Goal: Check status

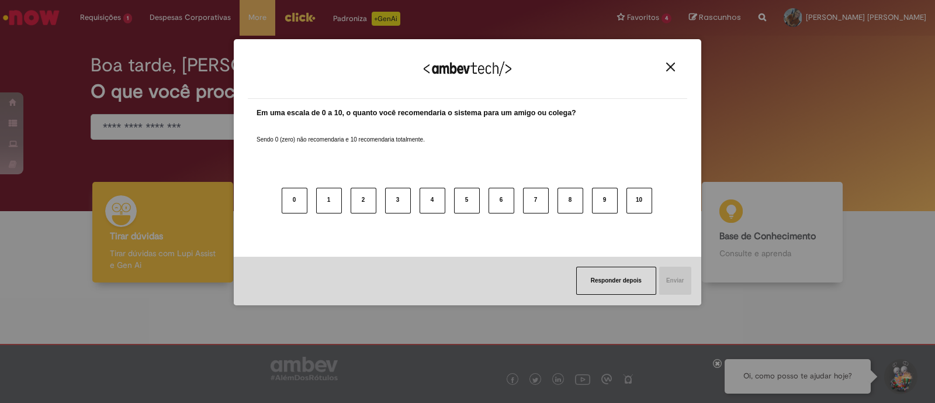
click at [670, 65] on img "Close" at bounding box center [670, 67] width 9 height 9
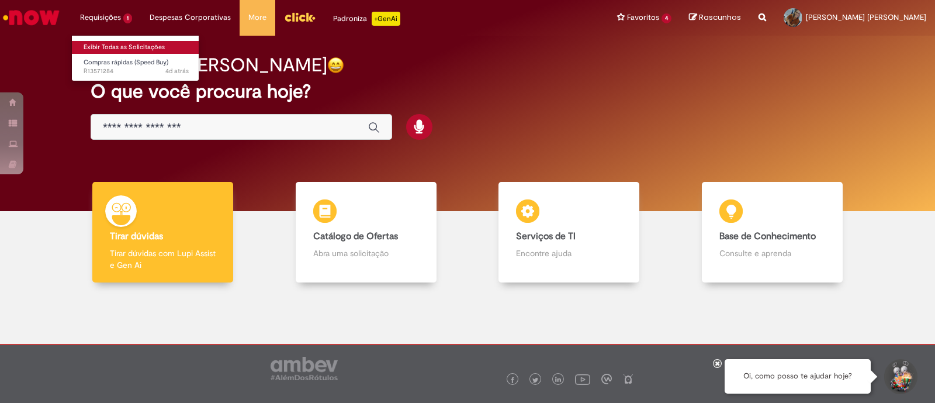
click at [120, 48] on link "Exibir Todas as Solicitações" at bounding box center [136, 47] width 129 height 13
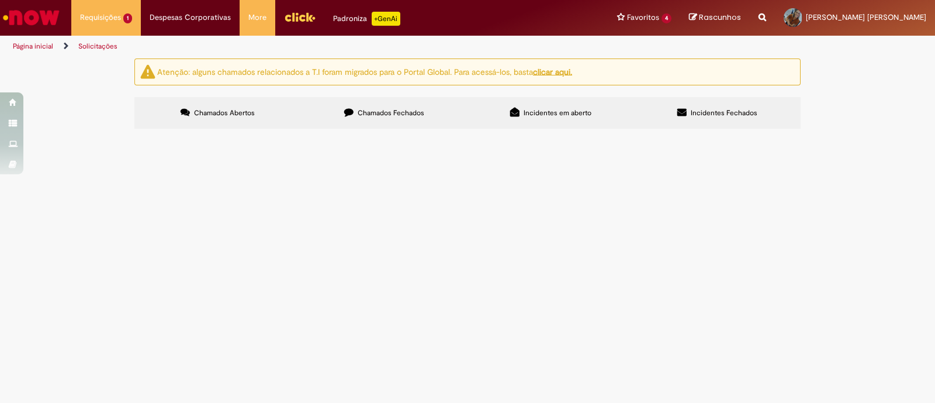
click at [0, 0] on span "CURSO EM OPERAÇÃO DE CALDEIRAS em conformidade com a Nova Norma Regulamentadora…" at bounding box center [0, 0] width 0 height 0
click at [0, 0] on span "R13571284" at bounding box center [0, 0] width 0 height 0
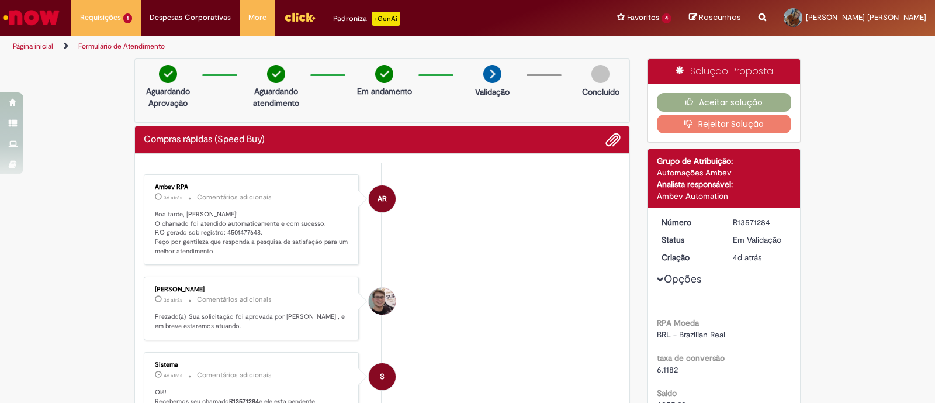
drag, startPoint x: 920, startPoint y: 106, endPoint x: 919, endPoint y: 115, distance: 8.8
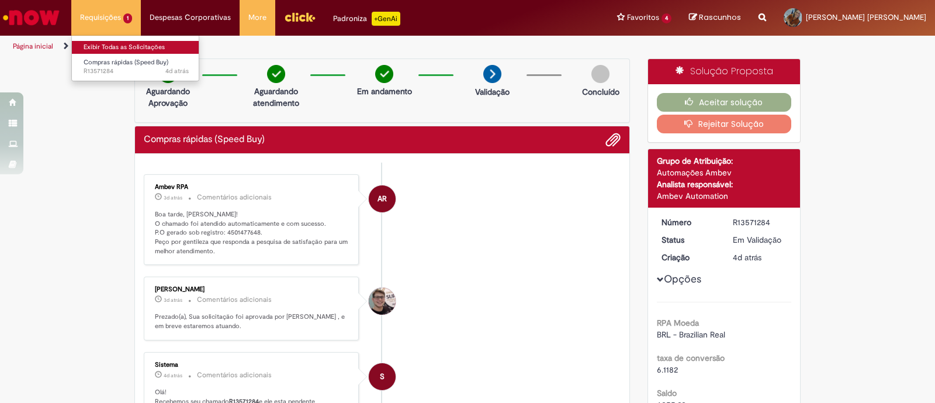
click at [111, 48] on link "Exibir Todas as Solicitações" at bounding box center [136, 47] width 129 height 13
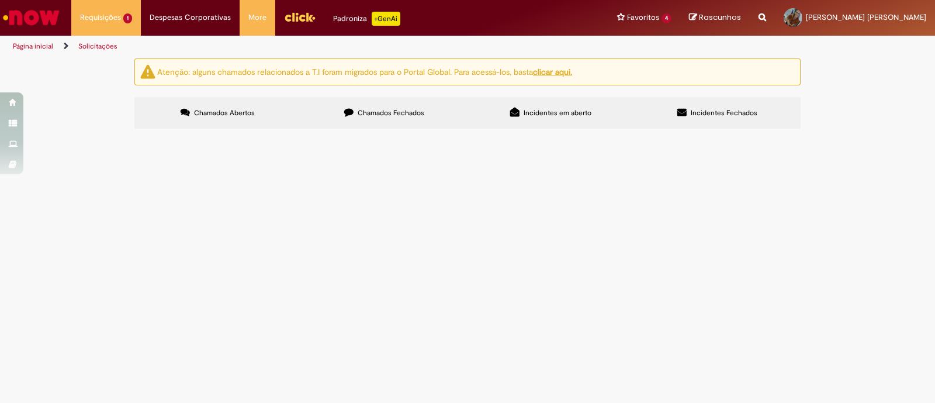
click at [366, 109] on span "Chamados Fechados" at bounding box center [391, 112] width 67 height 9
click at [0, 0] on link "2" at bounding box center [0, 0] width 0 height 0
